Goal: Task Accomplishment & Management: Complete application form

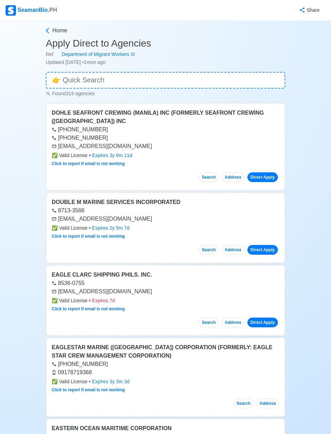
click at [55, 30] on span "Home" at bounding box center [59, 30] width 15 height 8
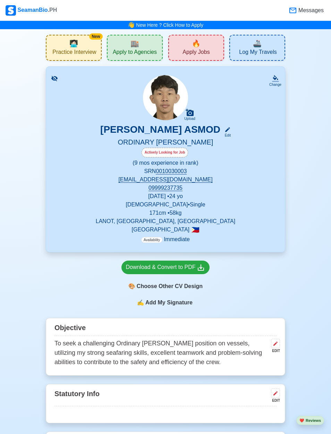
click at [199, 50] on span "Apply Jobs" at bounding box center [196, 53] width 27 height 9
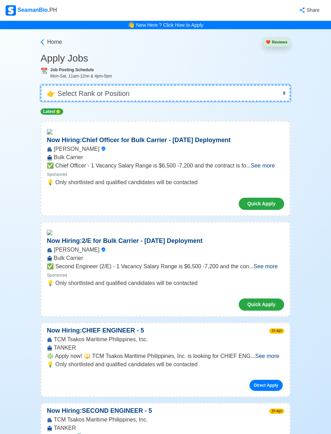
click at [244, 86] on select "👉 Select Rank or Position Master Chief Officer 2nd Officer 3rd Officer Junior O…" at bounding box center [166, 93] width 250 height 17
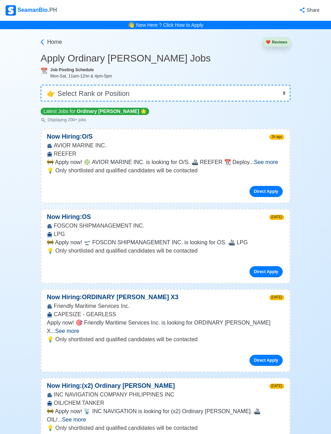
click at [271, 192] on link "Direct Apply" at bounding box center [266, 191] width 33 height 11
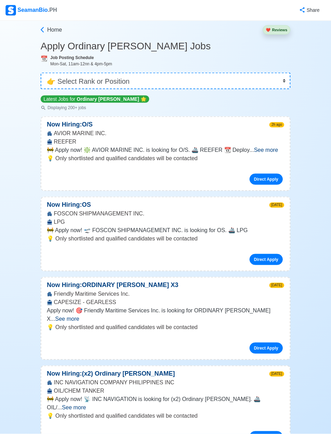
scroll to position [12, 0]
click at [267, 150] on span "See more" at bounding box center [266, 150] width 24 height 6
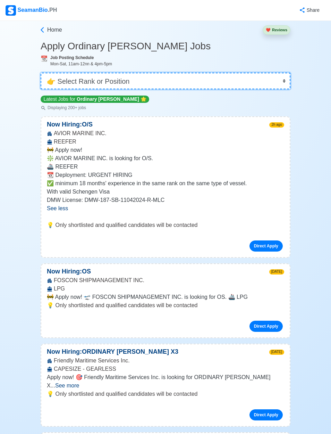
click at [224, 81] on select "👉 Select Rank or Position Master Chief Officer 2nd Officer 3rd Officer Junior O…" at bounding box center [166, 81] width 250 height 17
select select "Ordinary Seaman"
click at [173, 75] on select "👉 Select Rank or Position Master Chief Officer 2nd Officer 3rd Officer Junior O…" at bounding box center [166, 81] width 250 height 17
click at [97, 83] on select "👉 Select Rank or Position Master Chief Officer 2nd Officer 3rd Officer Junior O…" at bounding box center [166, 81] width 250 height 17
click at [104, 77] on select "👉 Select Rank or Position Master Chief Officer 2nd Officer 3rd Officer Junior O…" at bounding box center [166, 81] width 250 height 17
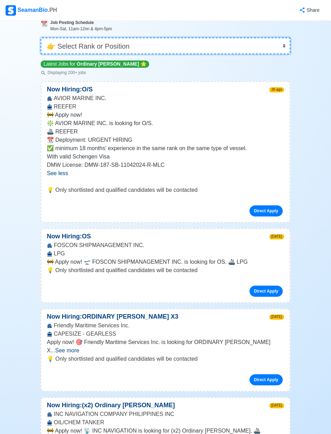
scroll to position [0, 0]
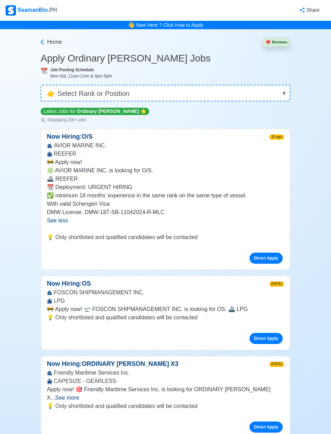
click at [61, 43] on span "Home" at bounding box center [54, 42] width 15 height 8
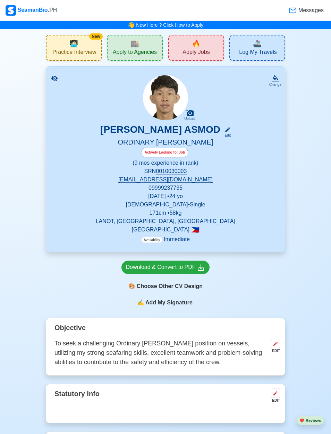
click at [207, 48] on div "🔥 Apply Jobs" at bounding box center [196, 48] width 56 height 26
click at [119, 54] on span "Apply to Agencies" at bounding box center [135, 53] width 44 height 9
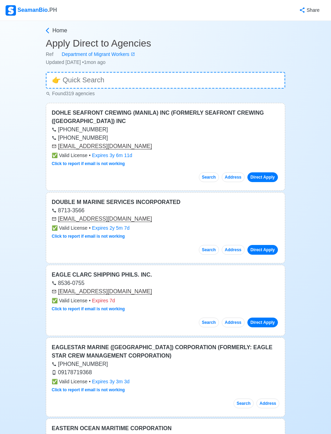
click at [270, 172] on link "Direct Apply" at bounding box center [263, 177] width 31 height 10
click at [266, 177] on link "Direct Apply" at bounding box center [263, 177] width 31 height 10
click at [263, 174] on link "Direct Apply" at bounding box center [263, 177] width 31 height 10
